Goal: Task Accomplishment & Management: Complete application form

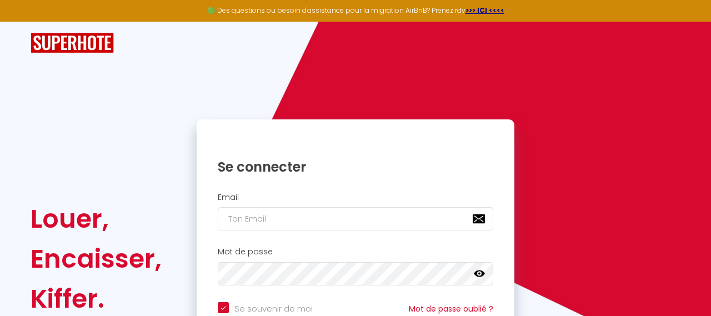
checkbox input "true"
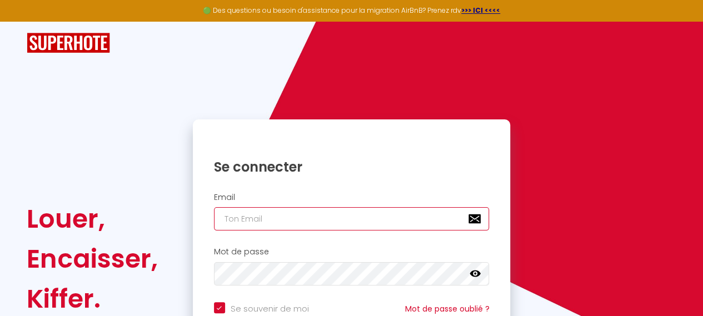
type input "[PERSON_NAME][EMAIL_ADDRESS][DOMAIN_NAME]"
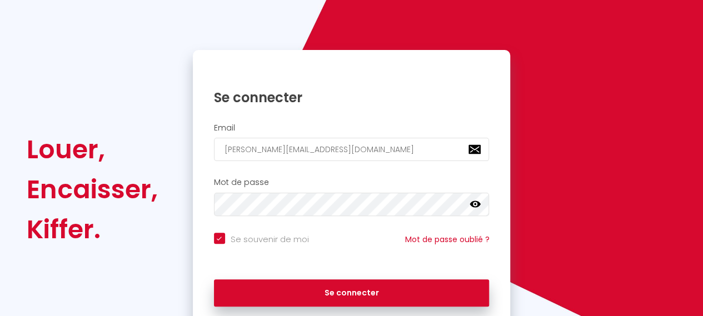
scroll to position [72, 0]
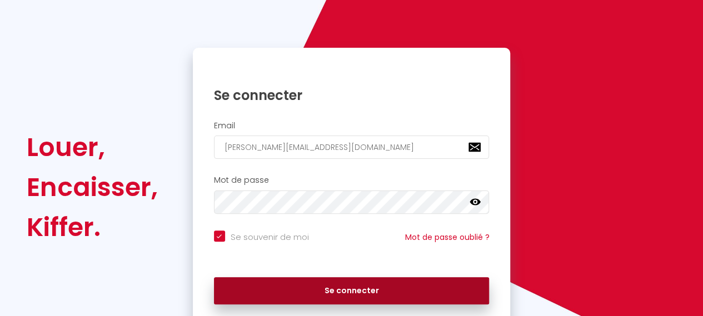
click at [324, 292] on button "Se connecter" at bounding box center [352, 291] width 276 height 28
checkbox input "true"
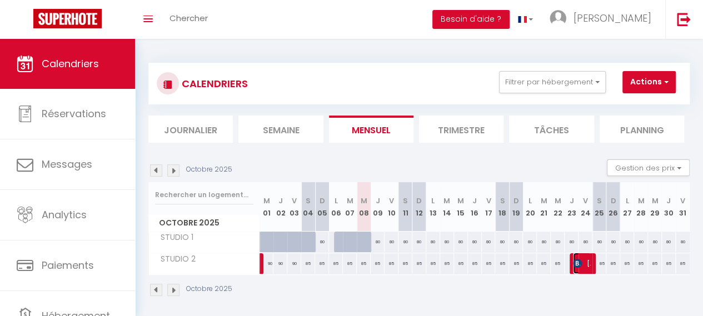
click at [573, 262] on img at bounding box center [577, 263] width 9 height 9
select select "OK"
select select "KO"
select select "0"
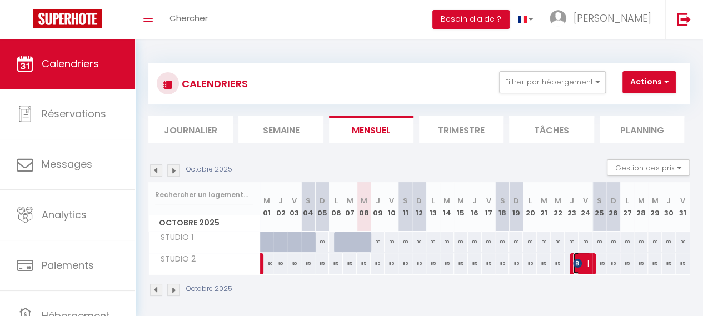
select select "1"
select select
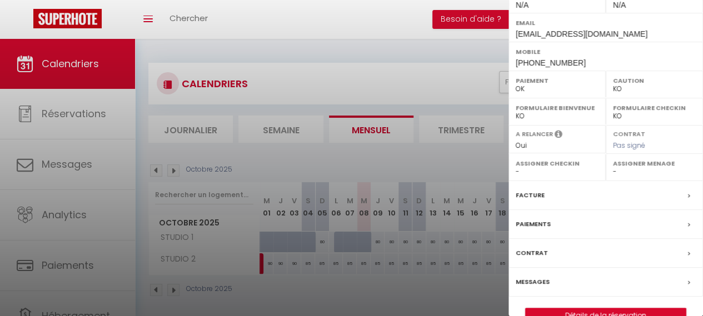
scroll to position [199, 0]
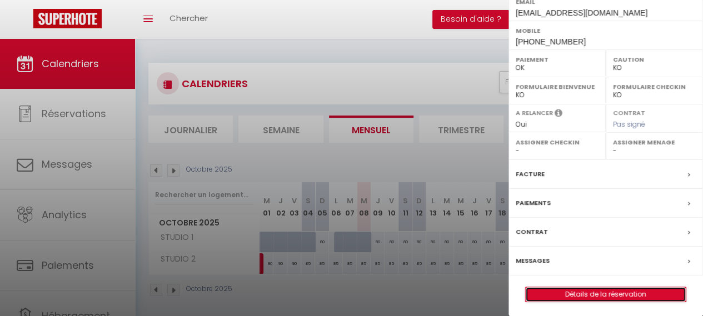
click at [615, 294] on link "Détails de la réservation" at bounding box center [606, 294] width 160 height 14
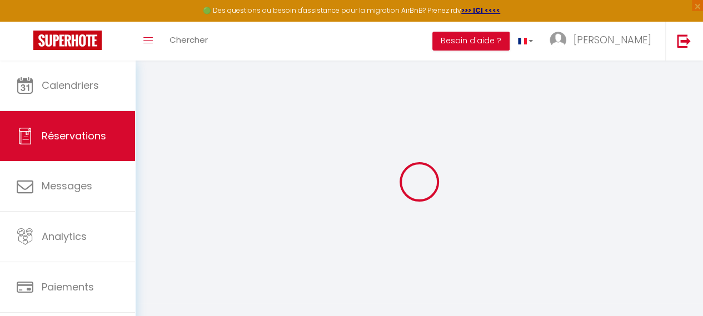
type input "[PERSON_NAME]"
type input "[EMAIL_ADDRESS][DOMAIN_NAME]"
type input "[PHONE_NUMBER]"
select select "SK"
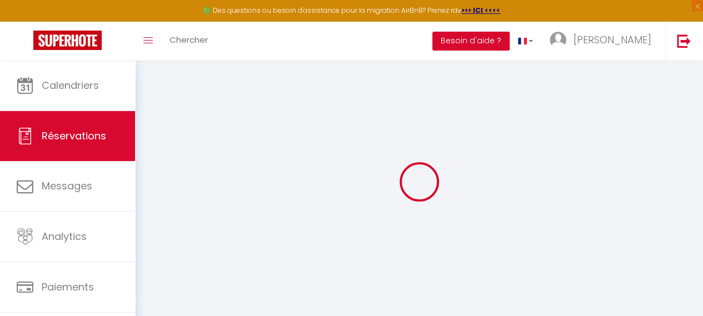
type input "8"
type input "39.45"
type input "3.87"
select select "62075"
select select "1"
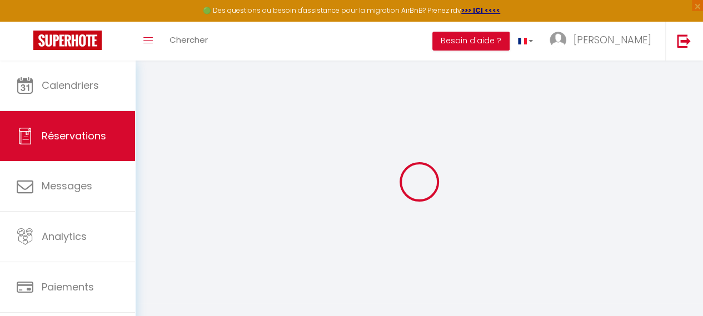
select select
type input "2"
select select "12"
select select
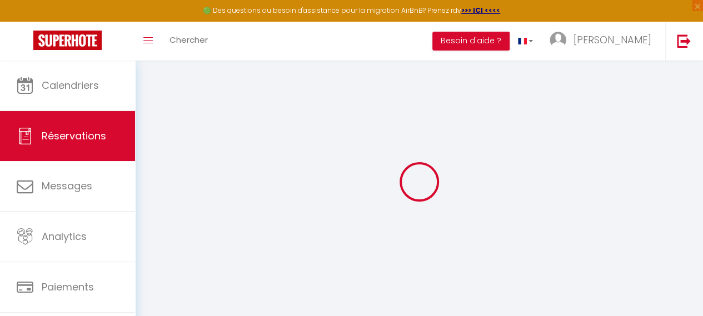
type input "200"
checkbox input "false"
type input "0"
select select "2"
type input "0"
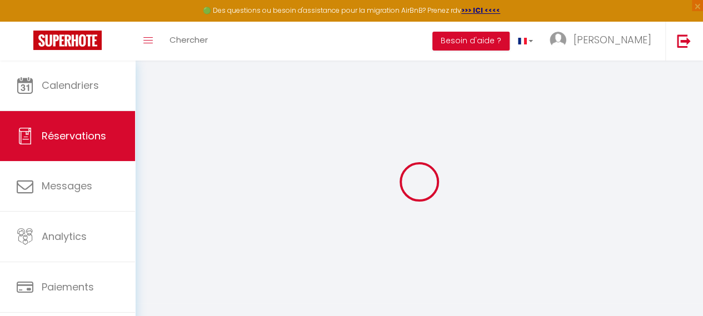
type input "0"
select select
select select "14"
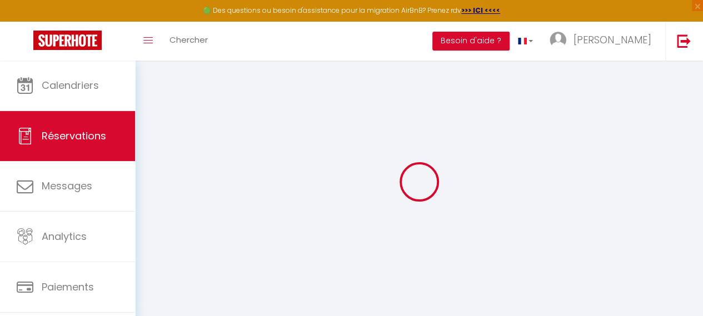
checkbox input "false"
select select
checkbox input "false"
select select
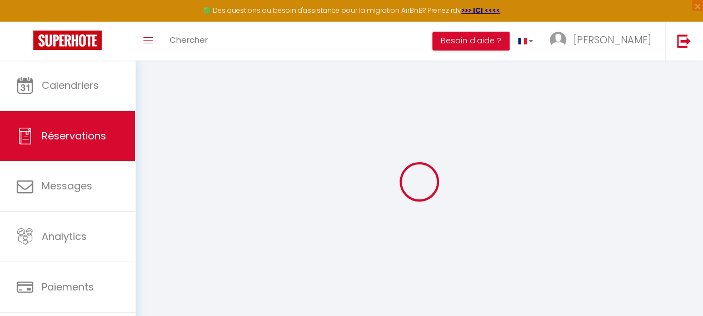
select select
checkbox input "false"
select select
checkbox input "false"
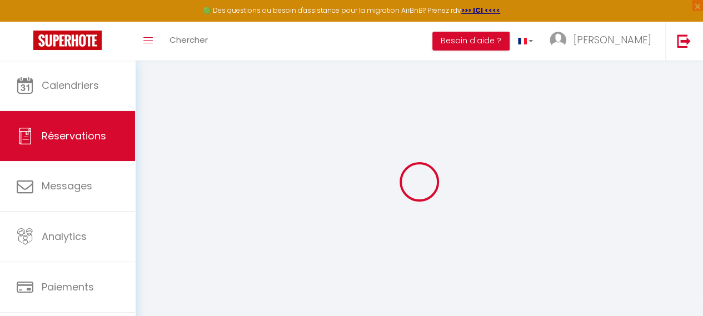
type textarea "** THIS RESERVATION HAS BEEN PRE-PAID ** BOOKING NOTE : Payment charge is EUR 3…"
type input "55"
type input "13.4"
select select
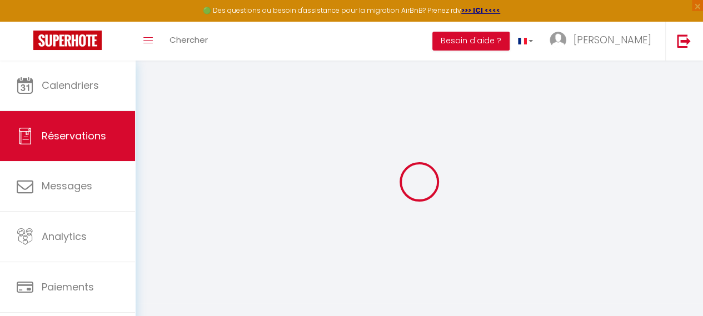
checkbox input "false"
select select
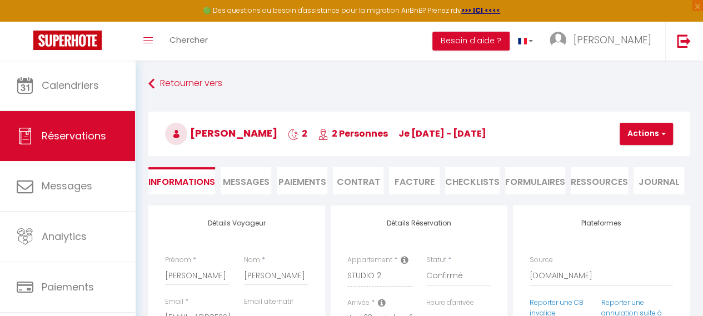
scroll to position [277, 0]
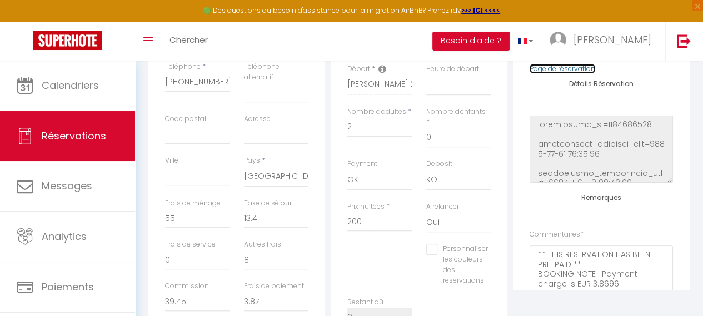
click at [541, 68] on link "Page de réservation" at bounding box center [563, 68] width 66 height 9
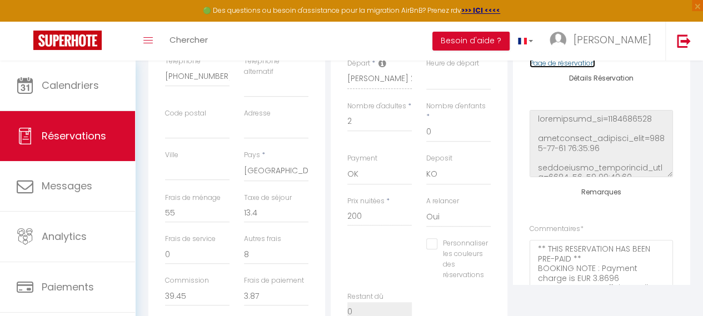
scroll to position [286, 0]
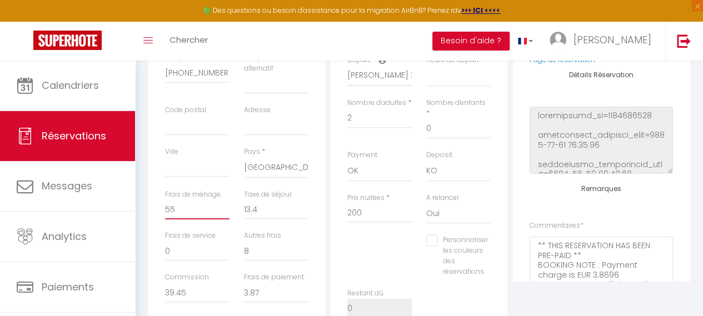
click at [171, 210] on input "55" at bounding box center [197, 210] width 64 height 20
click at [180, 209] on input "55" at bounding box center [197, 210] width 64 height 20
type input "5"
select select
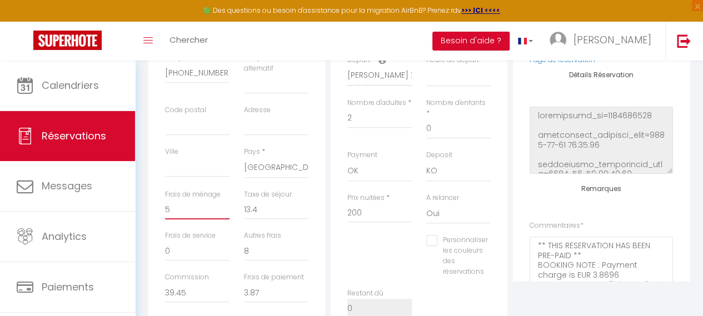
checkbox input "false"
select select
checkbox input "false"
type input "6"
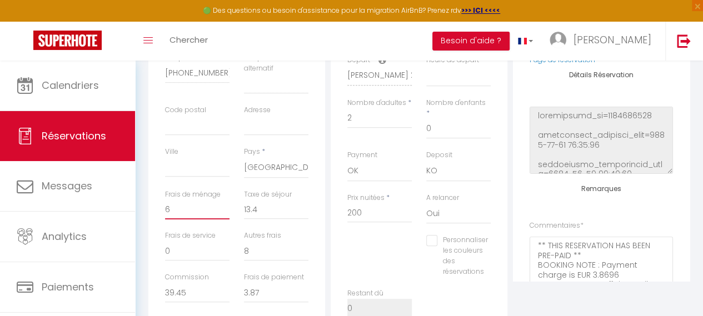
select select
checkbox input "false"
type input "60"
select select
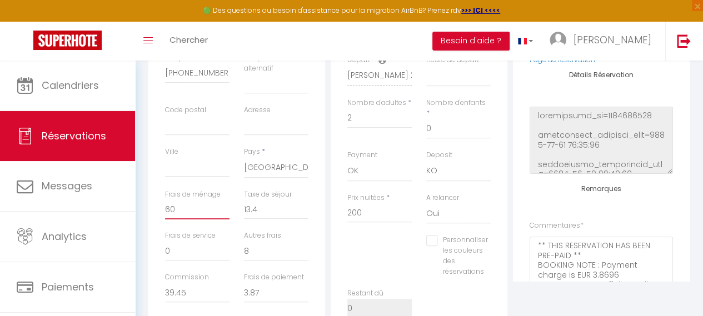
select select
checkbox input "false"
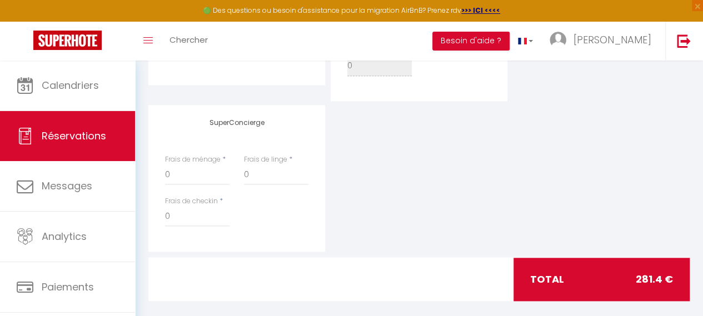
scroll to position [531, 0]
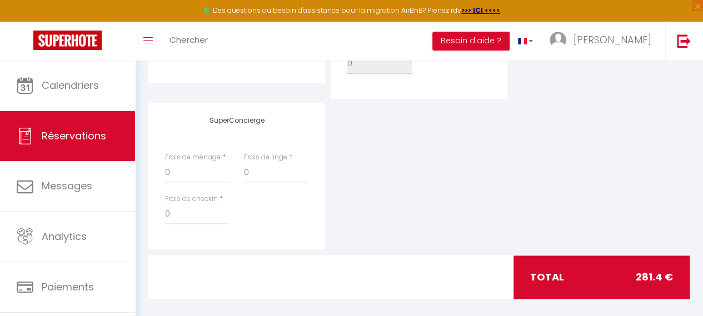
type input "60"
click at [556, 268] on div "total 281.4 €" at bounding box center [602, 277] width 176 height 43
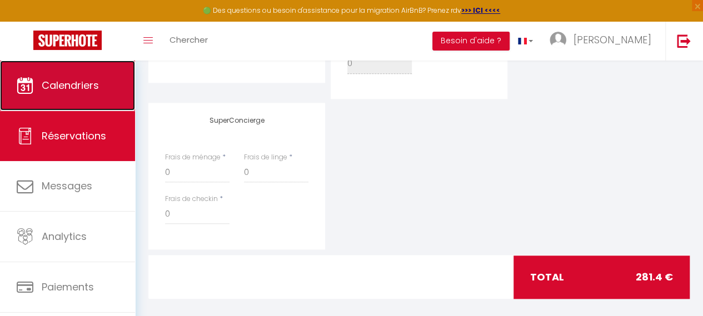
click at [54, 77] on link "Calendriers" at bounding box center [67, 86] width 135 height 50
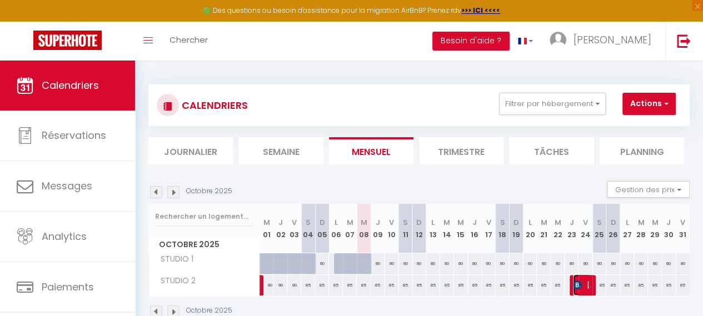
click at [579, 287] on span "[PERSON_NAME]" at bounding box center [582, 285] width 18 height 21
select select "OK"
select select "KO"
select select "0"
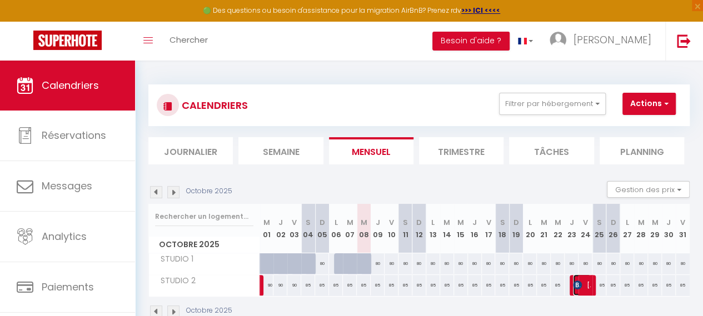
select select "1"
select select
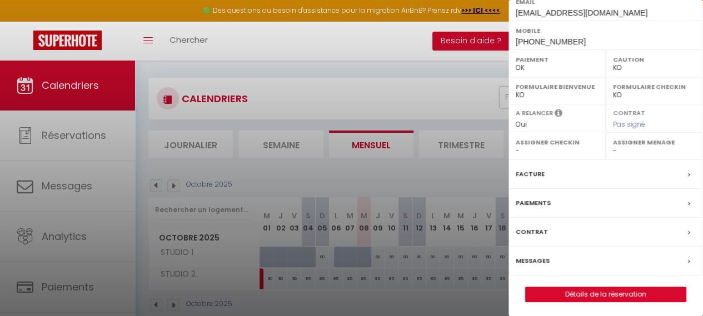
scroll to position [8, 0]
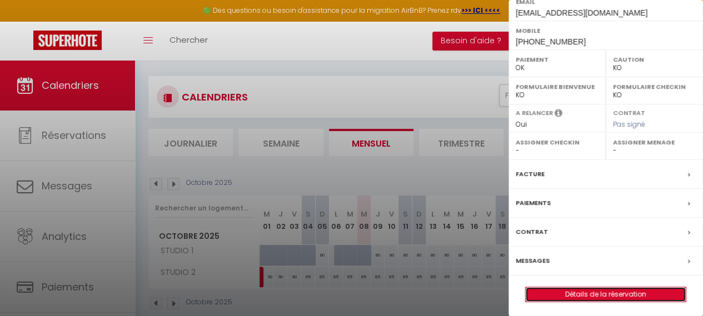
click at [590, 296] on link "Détails de la réservation" at bounding box center [606, 294] width 160 height 14
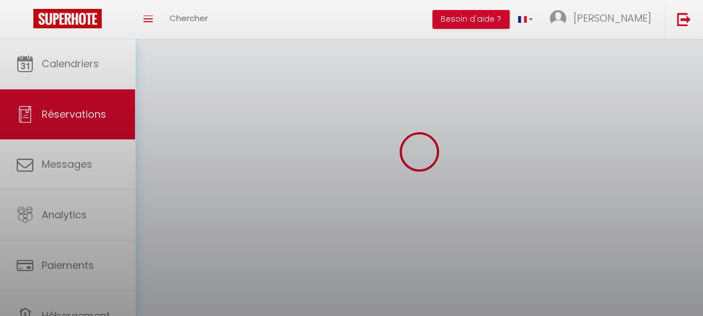
click at [590, 296] on div at bounding box center [351, 158] width 703 height 316
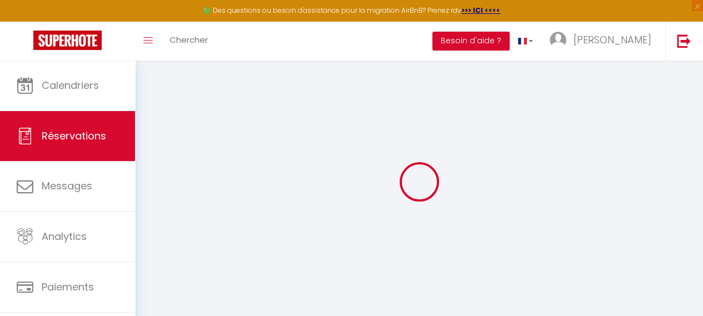
type input "[PERSON_NAME]"
type input "[EMAIL_ADDRESS][DOMAIN_NAME]"
type input "[PHONE_NUMBER]"
select select "SK"
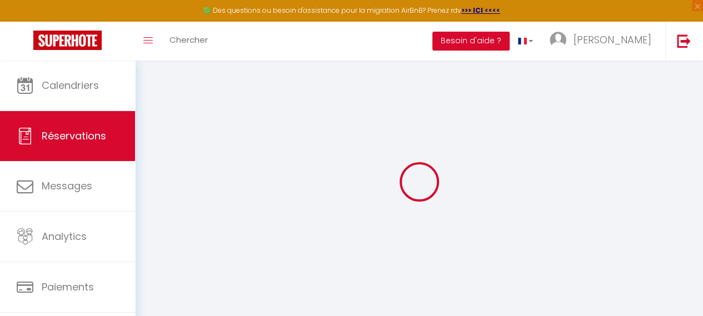
type input "8"
type input "39.45"
type input "3.87"
select select "62075"
select select "1"
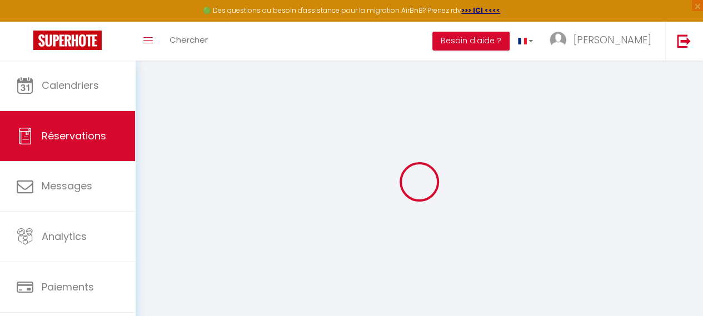
select select
type input "2"
select select "12"
select select
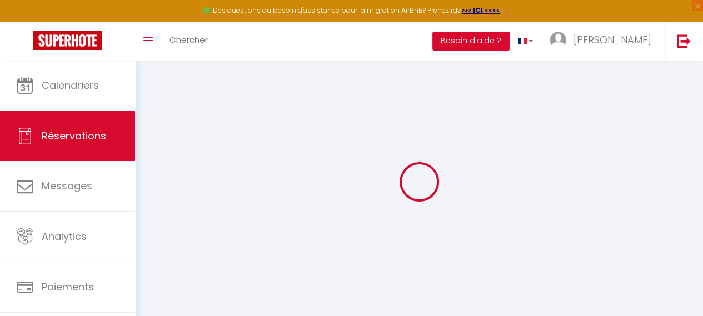
type input "200"
checkbox input "false"
type input "0"
select select "2"
type input "0"
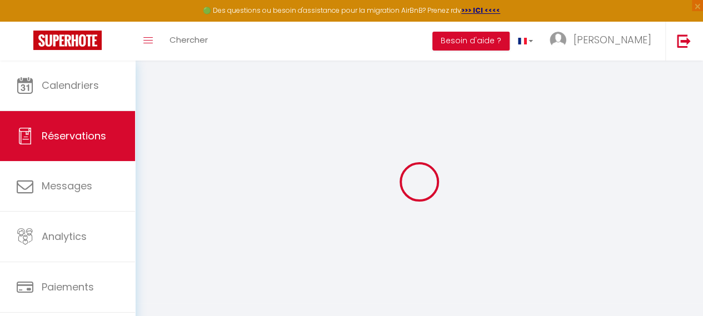
type input "0"
select select
select select "14"
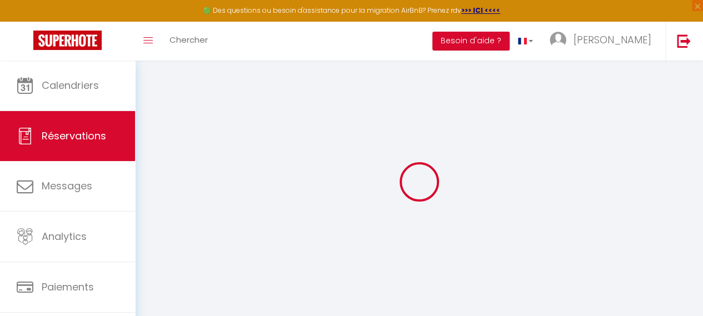
checkbox input "false"
select select
checkbox input "false"
select select
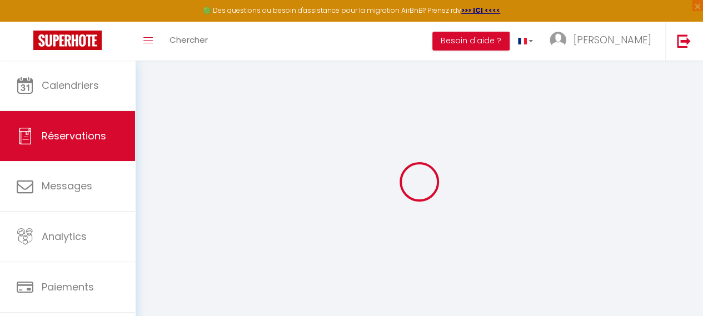
select select
checkbox input "false"
select select
checkbox input "false"
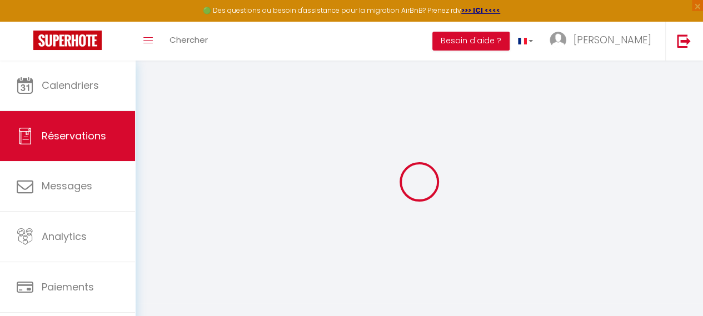
type textarea "** THIS RESERVATION HAS BEEN PRE-PAID ** BOOKING NOTE : Payment charge is EUR 3…"
type input "55"
type input "13.4"
select select
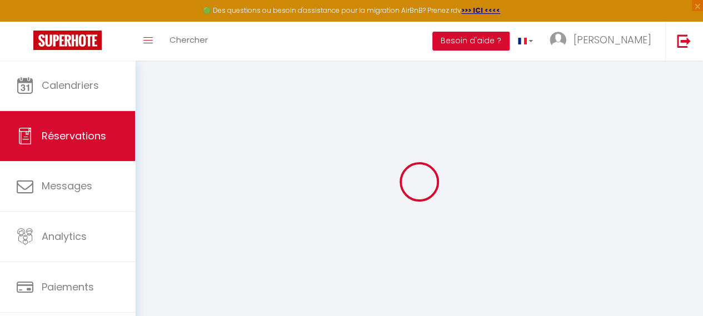
checkbox input "false"
select select
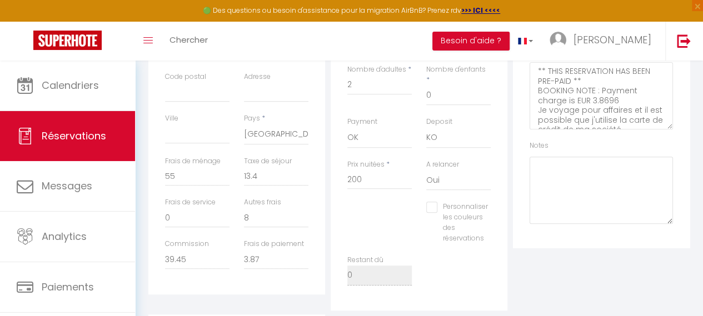
scroll to position [340, 0]
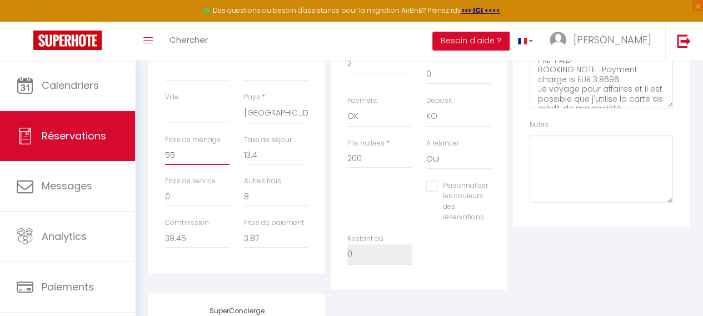
click at [180, 156] on input "55" at bounding box center [197, 155] width 64 height 20
type input "5"
select select
checkbox input "false"
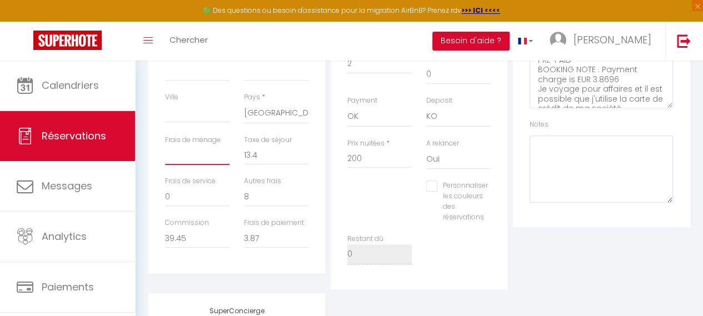
select select
checkbox input "false"
type input "6"
select select
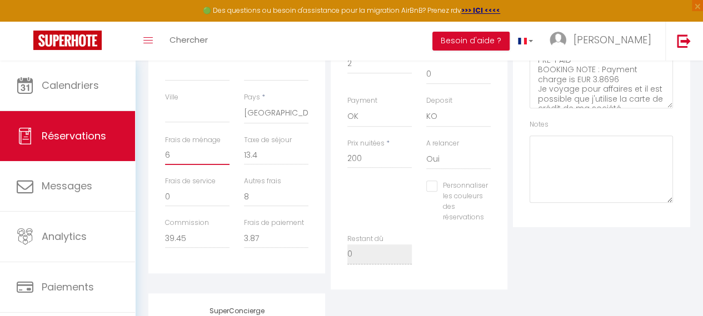
select select
checkbox input "false"
type input "60"
select select
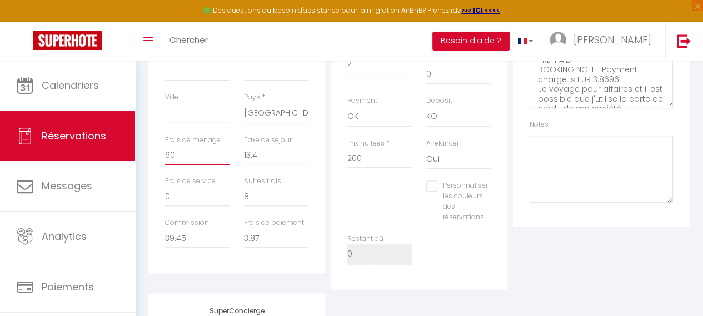
checkbox input "false"
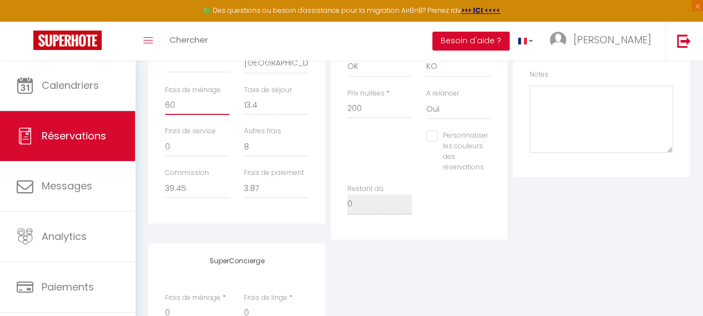
scroll to position [348, 0]
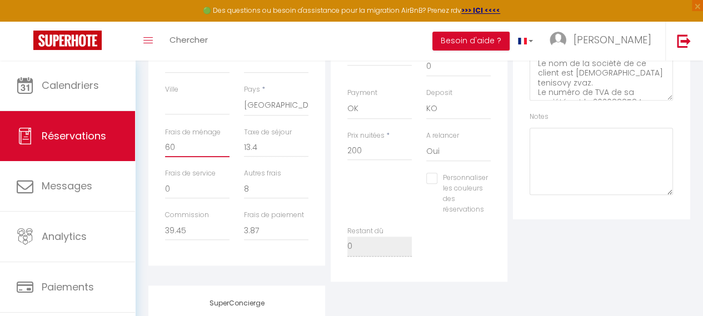
type input "60"
click at [651, 241] on div "Plateformes Source Direct Airbnb.com Booking.com Chalet montagne Expedia Gite d…" at bounding box center [601, 70] width 182 height 424
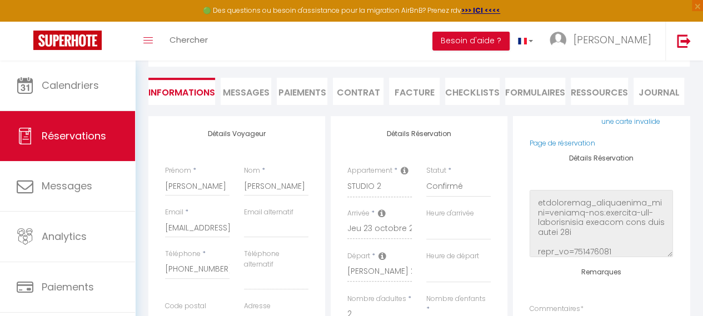
scroll to position [141, 0]
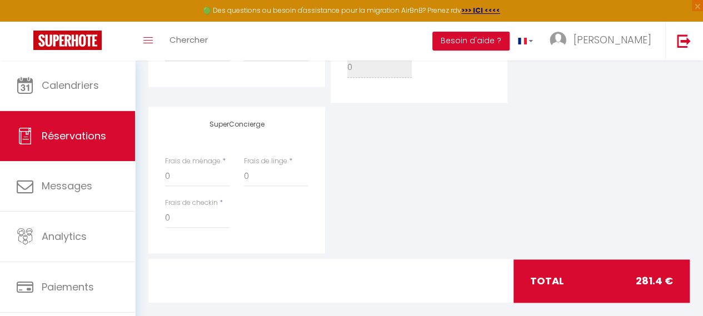
scroll to position [531, 0]
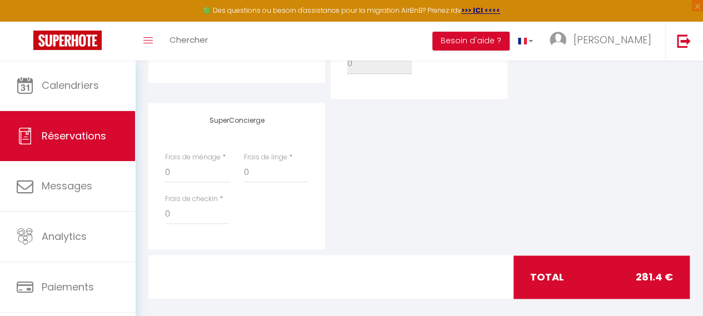
click at [592, 273] on div "total 281.4 €" at bounding box center [602, 277] width 176 height 43
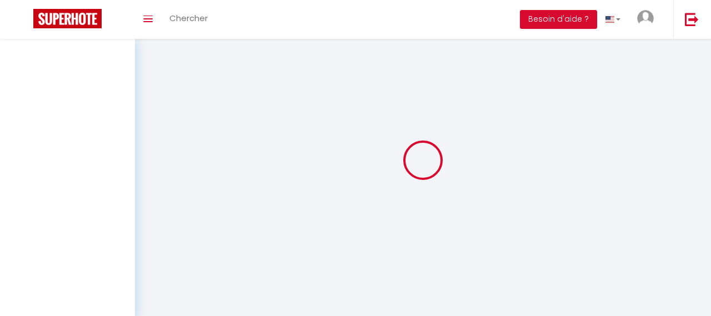
select select
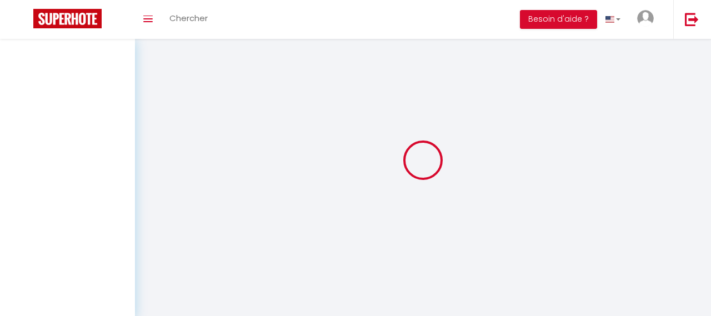
select select
checkbox input "false"
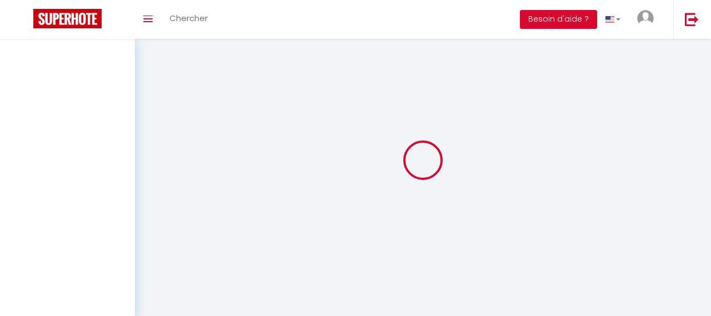
select select
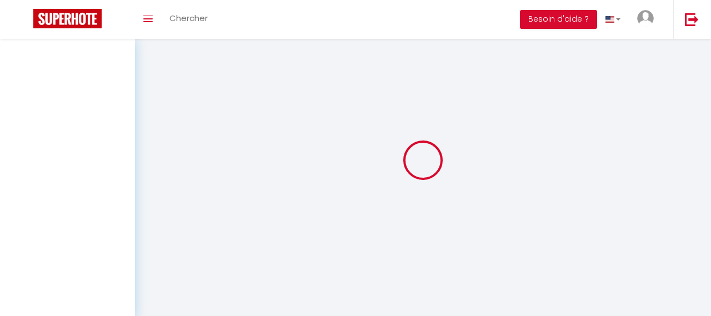
select select
checkbox input "false"
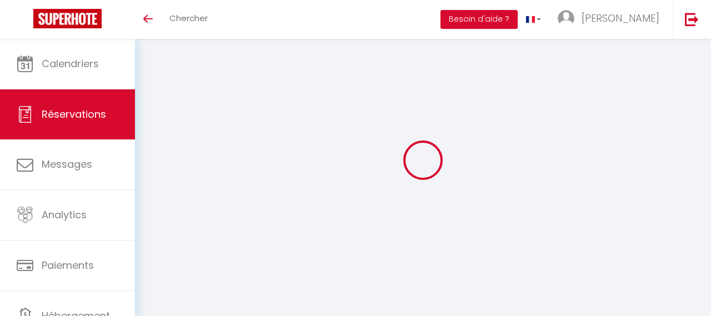
select select
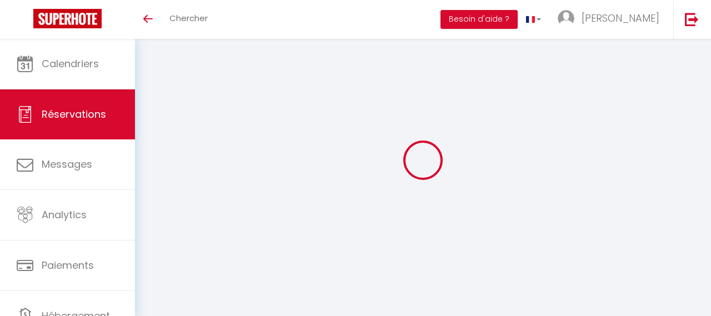
select select
checkbox input "false"
select select
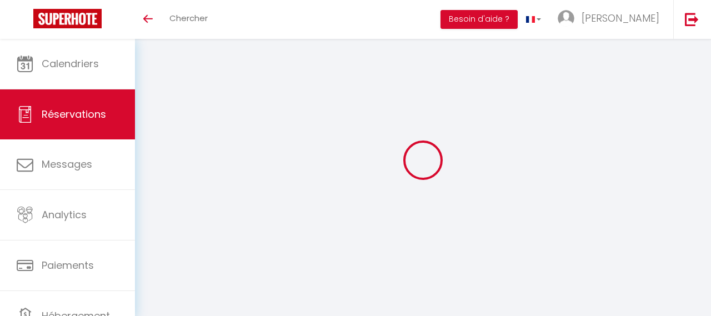
select select
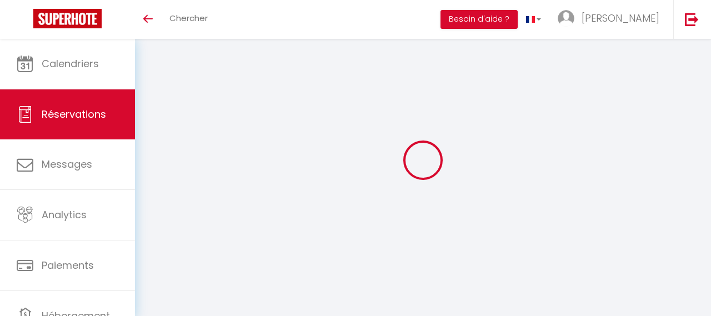
checkbox input "false"
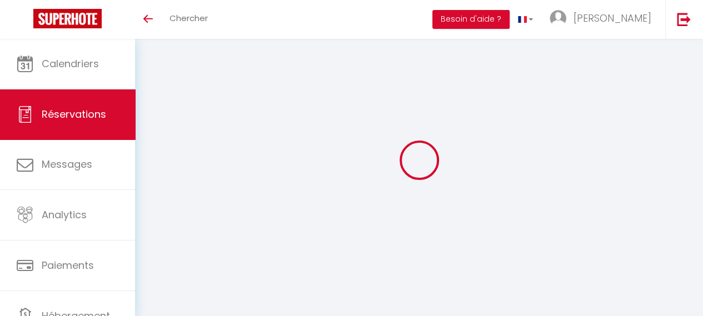
scroll to position [39, 0]
type input "[PERSON_NAME]"
type input "[EMAIL_ADDRESS][DOMAIN_NAME]"
type input "[PHONE_NUMBER]"
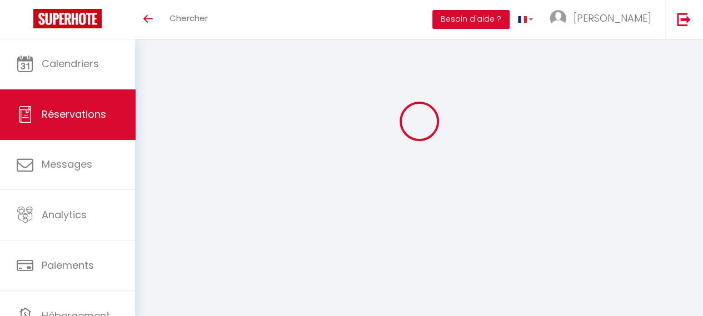
select select "SK"
type input "8"
type input "39.45"
type input "3.87"
select select "62075"
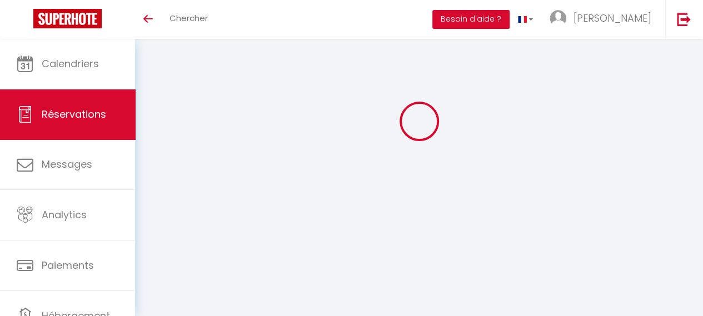
select select "1"
select select
type input "2"
select select "12"
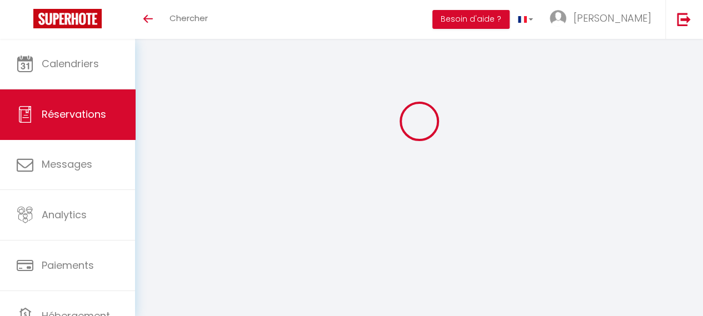
select select
type input "200"
checkbox input "false"
type input "0"
select select "2"
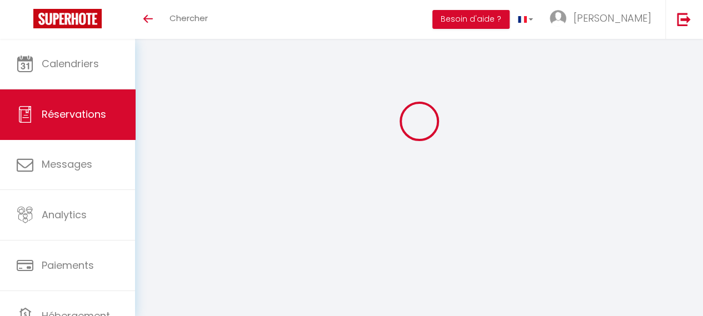
type input "0"
select select
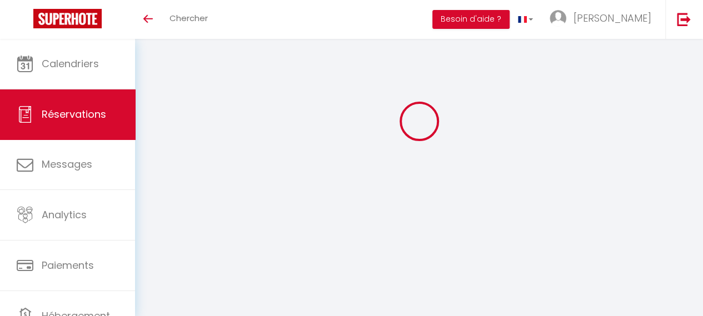
select select "14"
checkbox input "false"
select select
checkbox input "false"
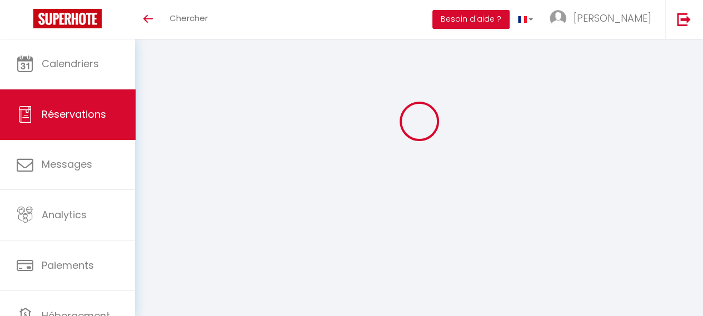
select select
checkbox input "false"
type textarea "** THIS RESERVATION HAS BEEN PRE-PAID ** BOOKING NOTE : Payment charge is EUR 3…"
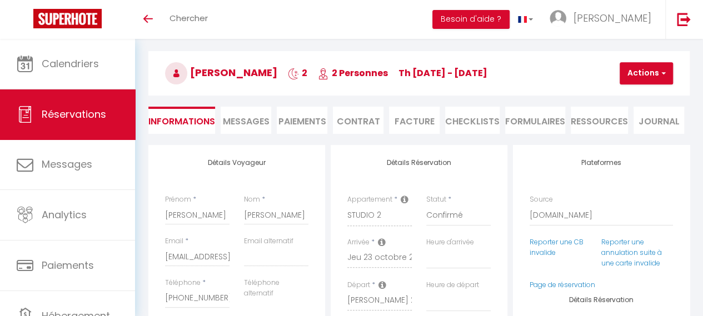
type input "55"
type input "13.4"
select select
checkbox input "false"
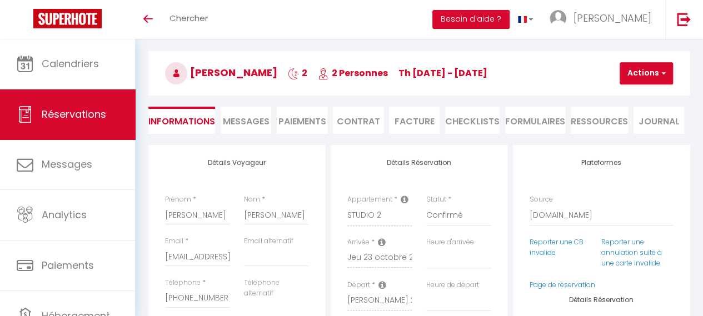
select select
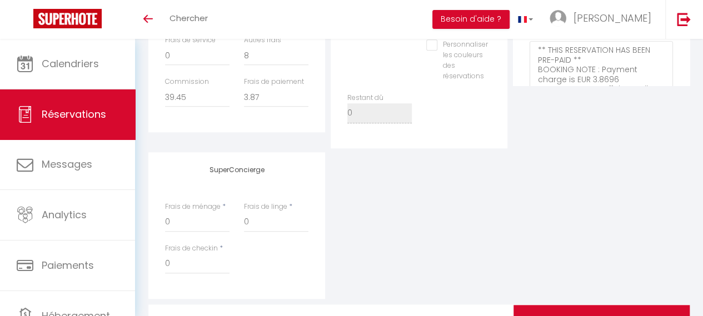
scroll to position [461, 0]
